Goal: Task Accomplishment & Management: Complete application form

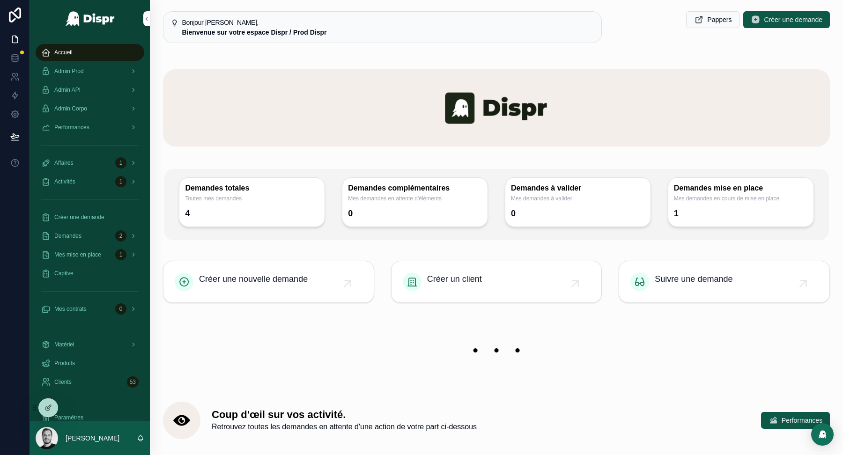
click at [805, 455] on div at bounding box center [421, 455] width 843 height 0
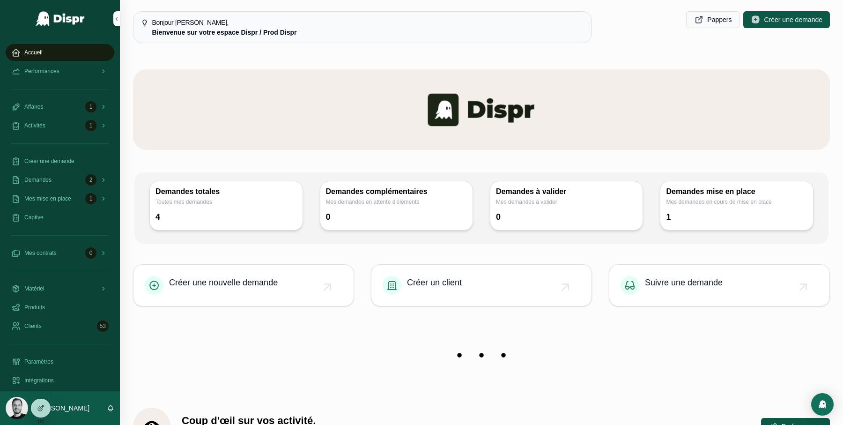
click at [817, 425] on div at bounding box center [421, 425] width 843 height 0
click at [73, 158] on span "Créer une demande" at bounding box center [49, 160] width 50 height 7
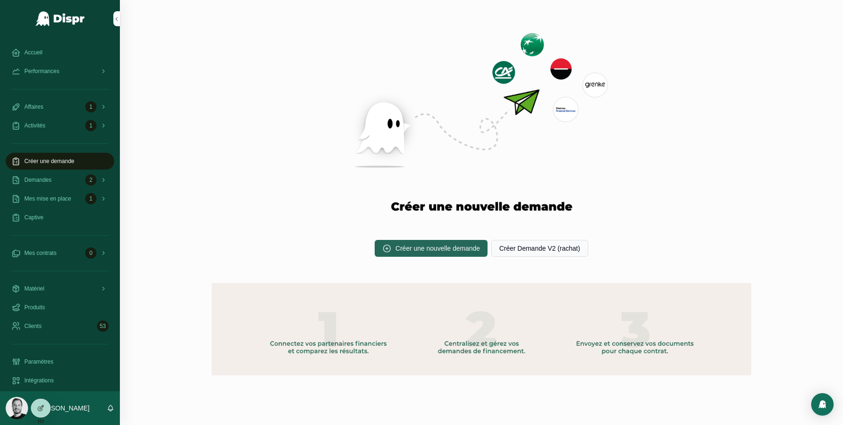
click at [413, 251] on span "Créer une nouvelle demande" at bounding box center [437, 248] width 85 height 9
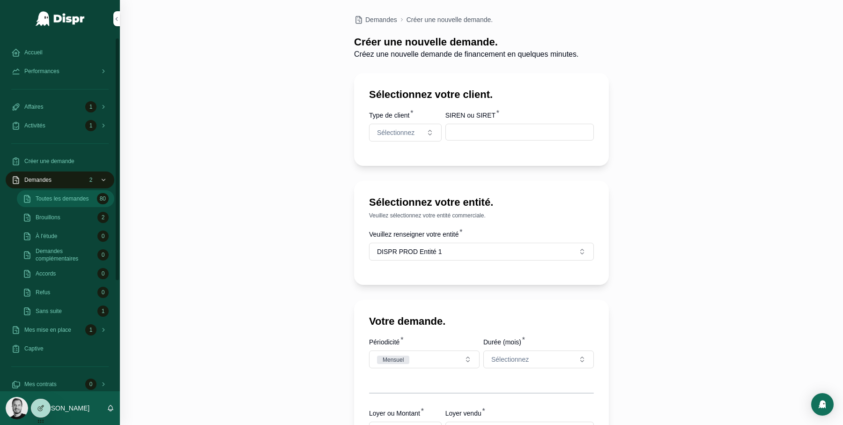
click at [71, 201] on span "Toutes les demandes" at bounding box center [62, 198] width 53 height 7
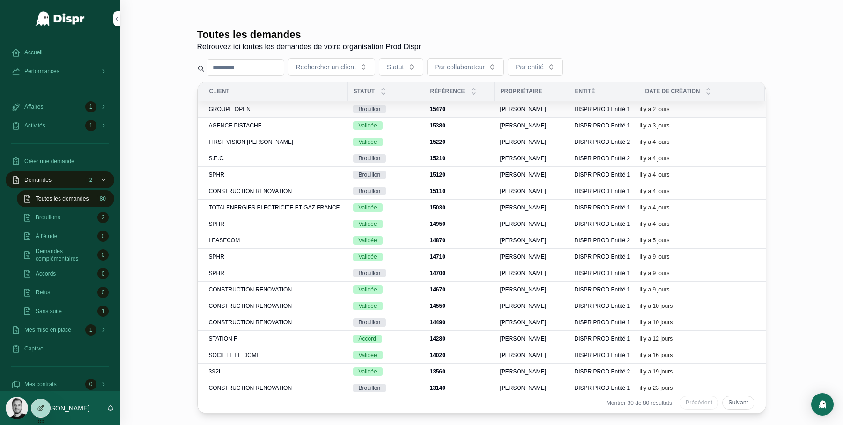
click at [253, 110] on div "GROUPE OPEN" at bounding box center [275, 108] width 133 height 7
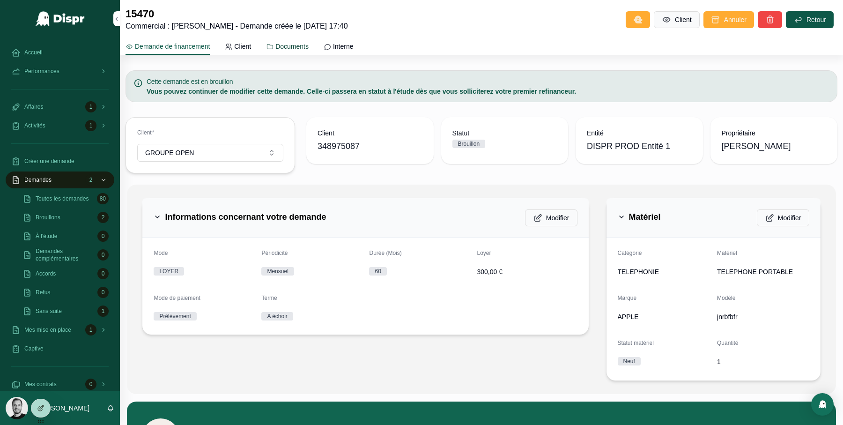
click at [296, 46] on span "Documents" at bounding box center [291, 46] width 33 height 9
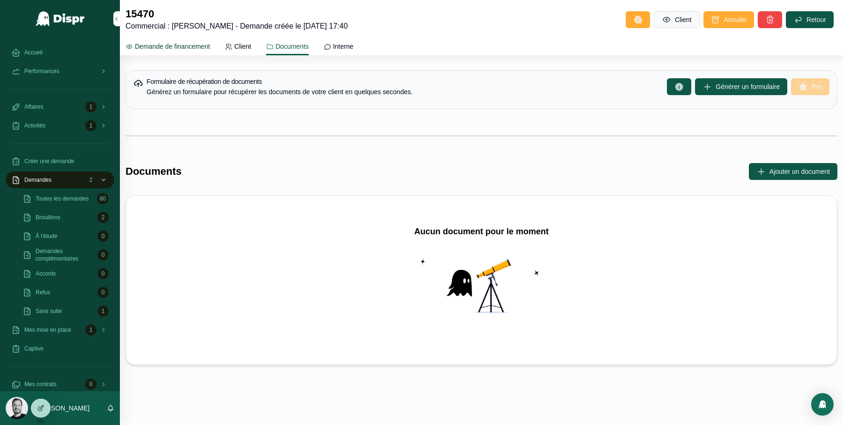
click at [183, 46] on span "Demande de financement" at bounding box center [172, 46] width 75 height 9
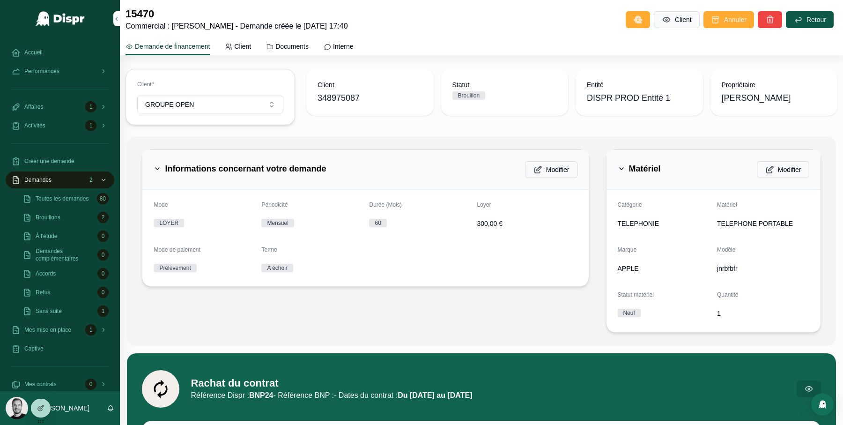
scroll to position [52, 0]
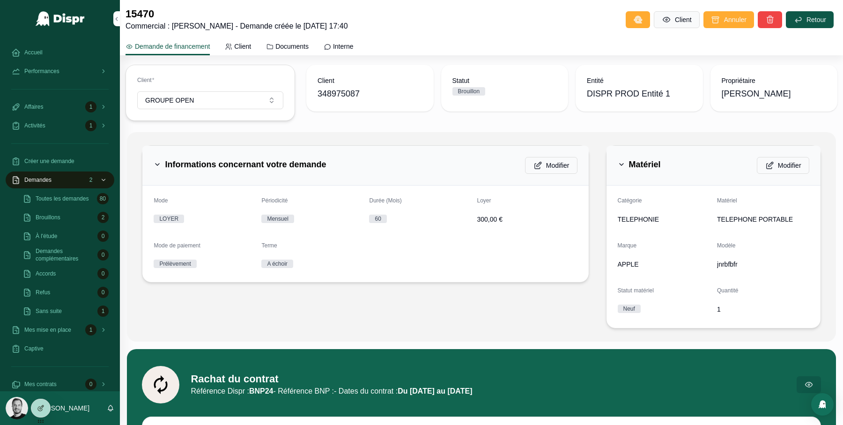
click at [473, 91] on div "Brouillon" at bounding box center [469, 91] width 22 height 8
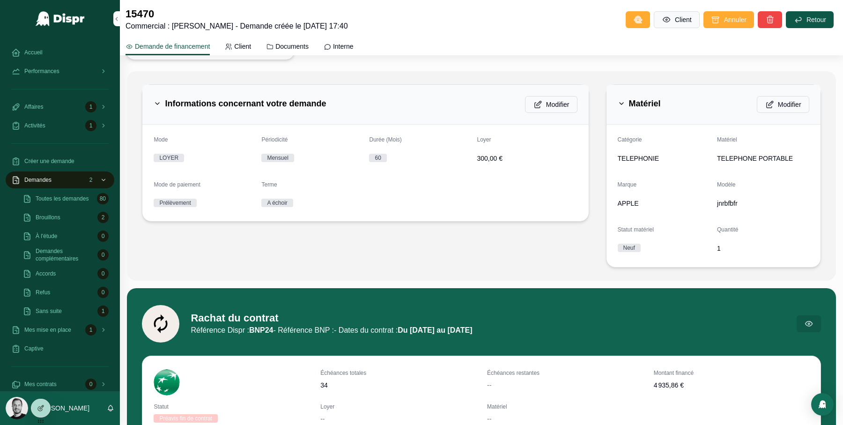
scroll to position [0, 0]
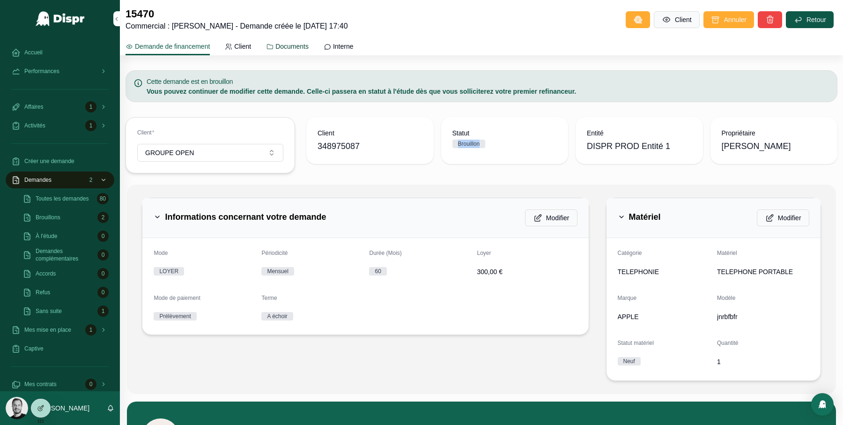
click at [309, 45] on span "Documents" at bounding box center [291, 46] width 33 height 9
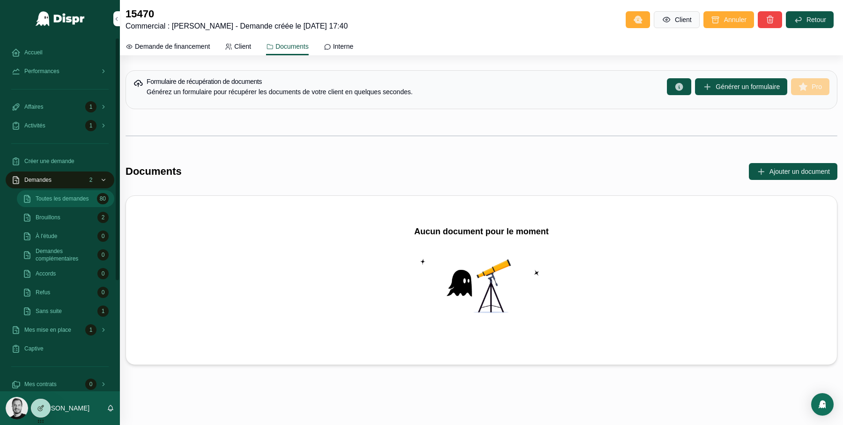
click at [70, 202] on span "Toutes les demandes" at bounding box center [62, 198] width 53 height 7
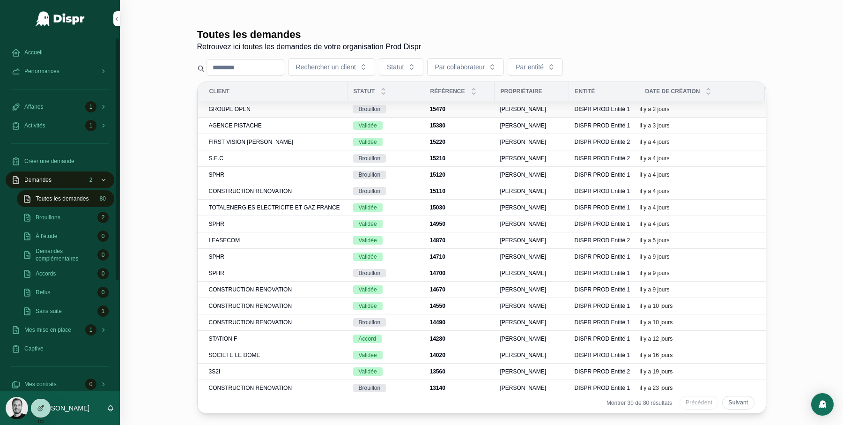
click at [234, 109] on span "GROUPE OPEN" at bounding box center [230, 108] width 42 height 7
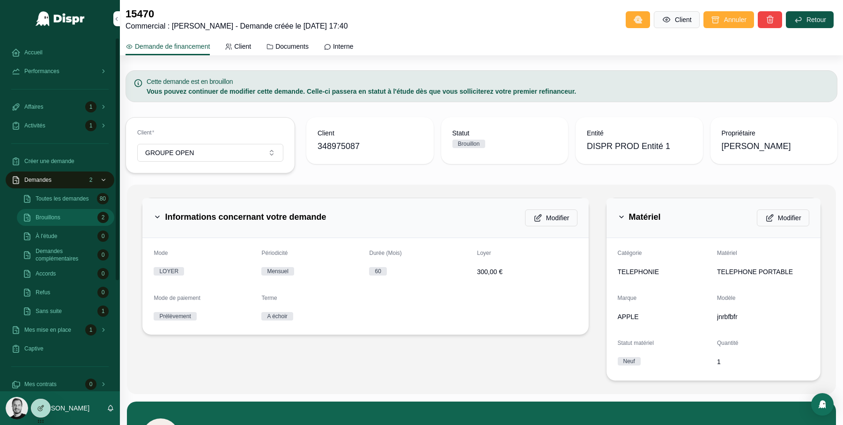
click at [66, 219] on div "Brouillons 2" at bounding box center [65, 217] width 86 height 15
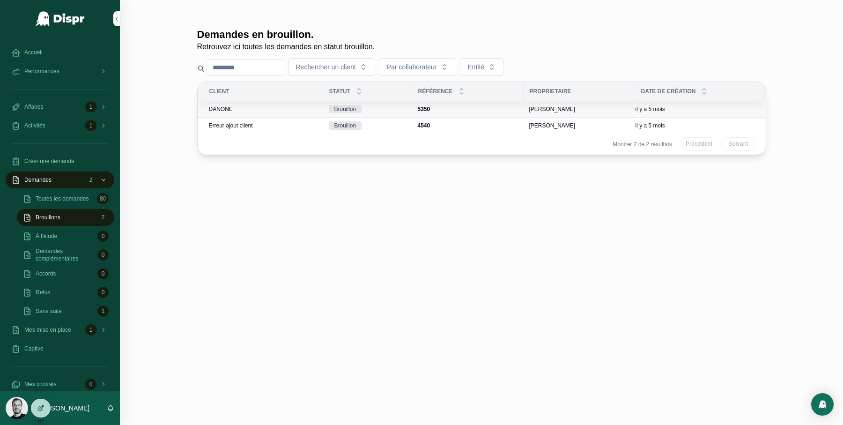
click at [231, 112] on span "DANONE" at bounding box center [221, 108] width 24 height 7
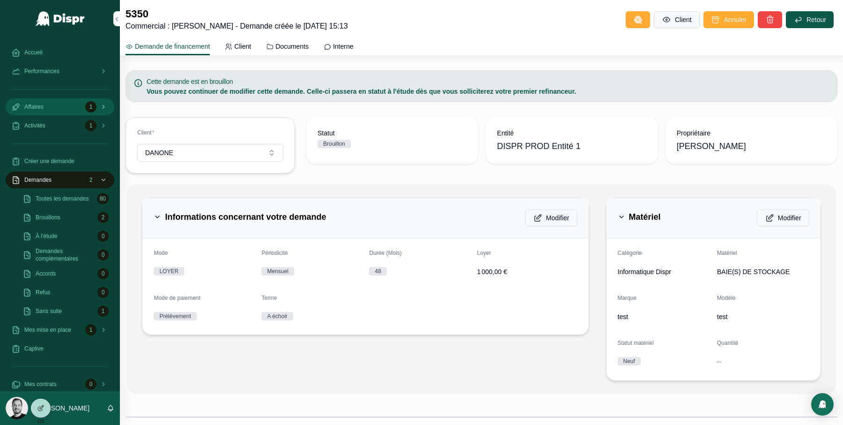
click at [54, 112] on div "Affaires 1" at bounding box center [59, 106] width 97 height 15
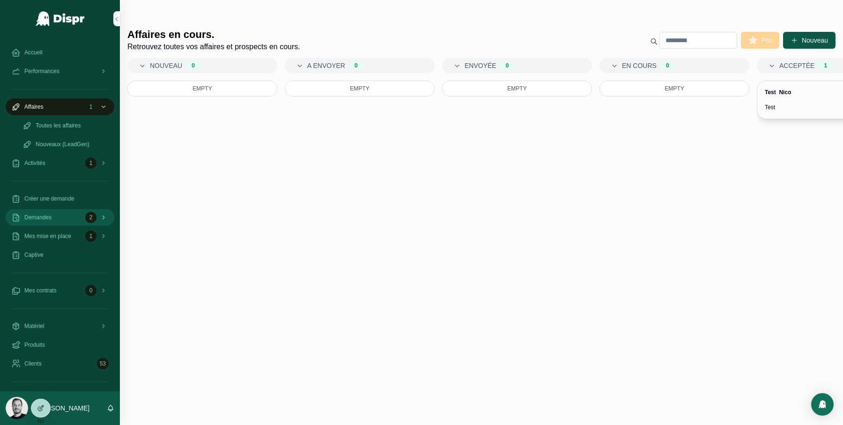
click at [60, 222] on div "Demandes 2" at bounding box center [59, 217] width 97 height 15
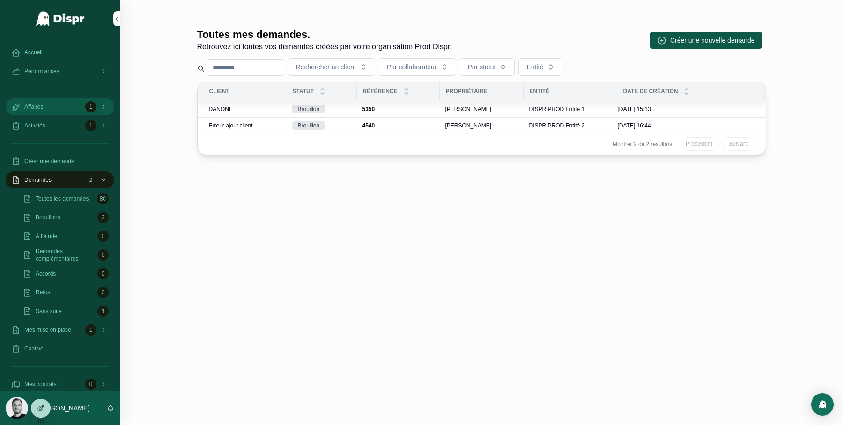
click at [104, 110] on div "1" at bounding box center [96, 106] width 23 height 15
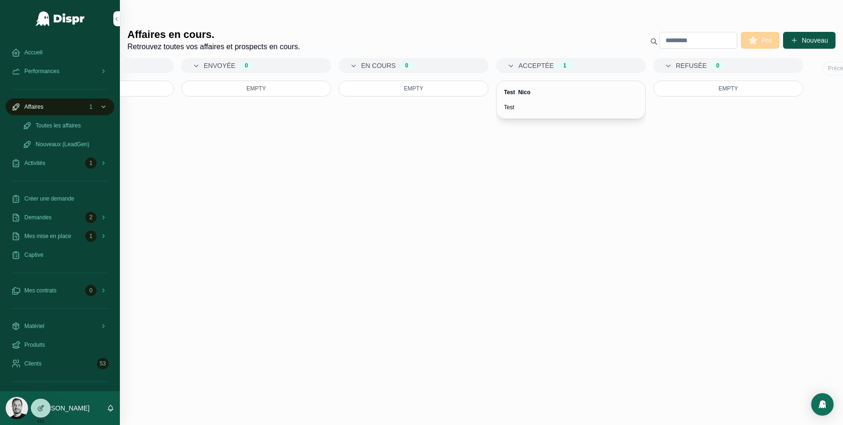
scroll to position [0, 337]
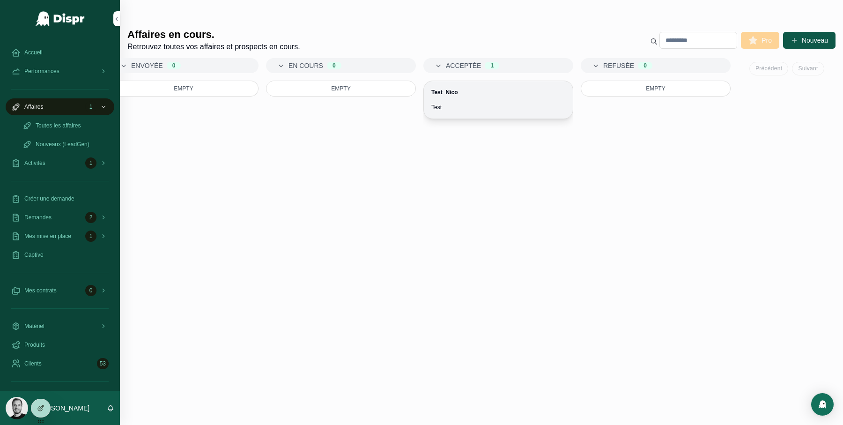
click at [483, 102] on div "Test Nico Test" at bounding box center [498, 99] width 149 height 37
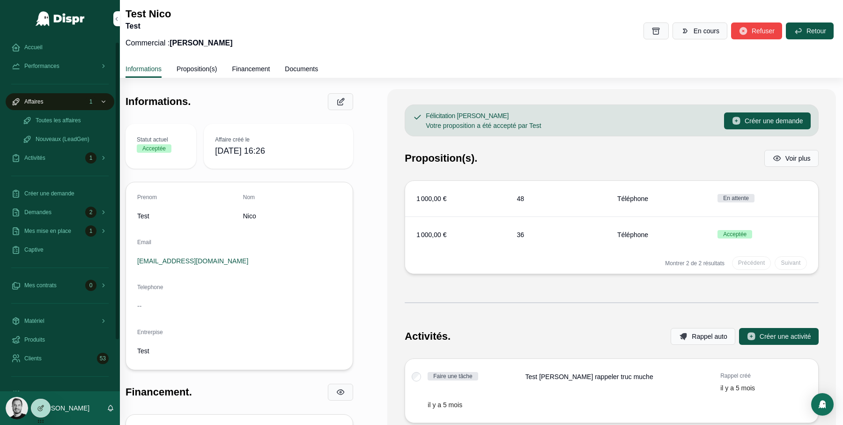
scroll to position [20, 0]
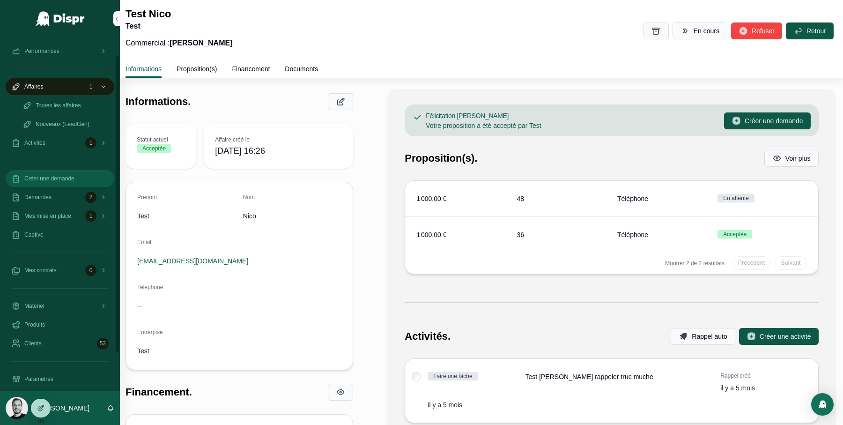
click at [73, 178] on span "Créer une demande" at bounding box center [49, 178] width 50 height 7
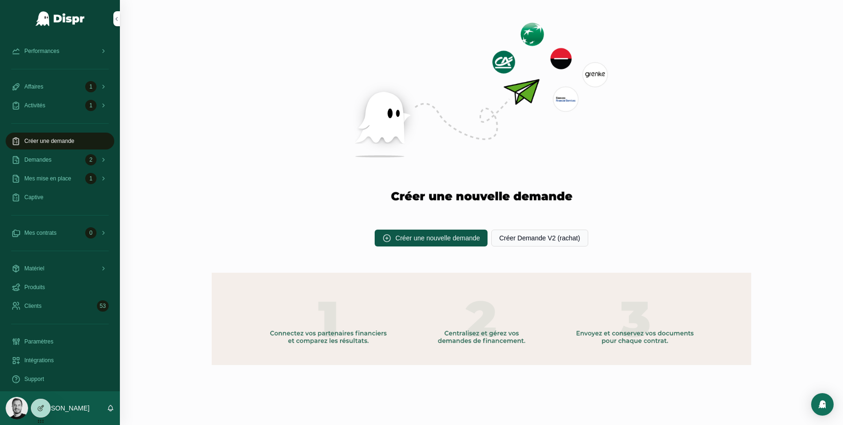
scroll to position [0, 0]
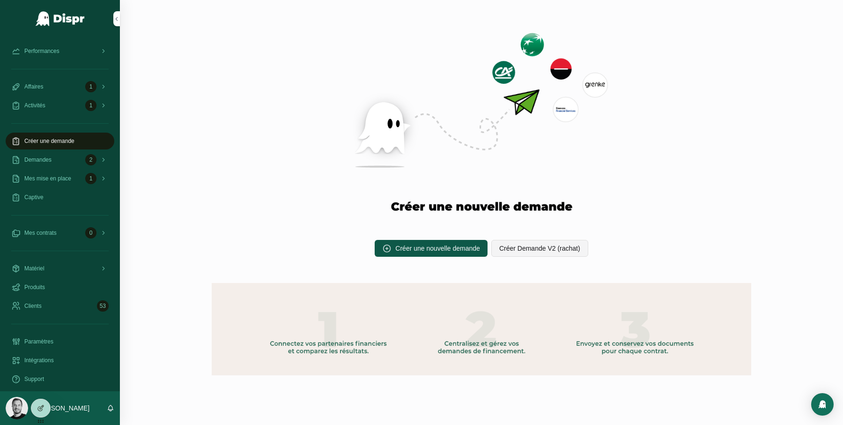
click at [537, 250] on span "Créer Demande V2 (rachat)" at bounding box center [539, 248] width 81 height 9
